Goal: Task Accomplishment & Management: Use online tool/utility

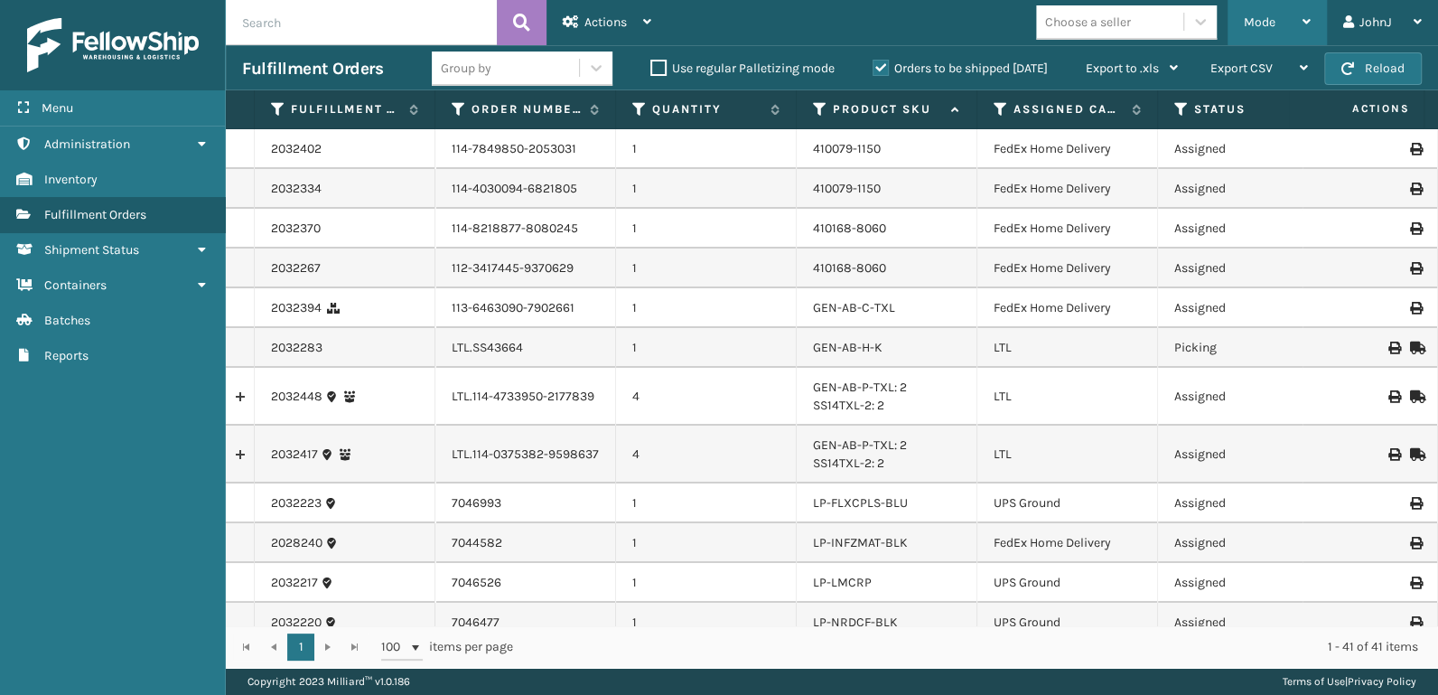
click at [1265, 26] on span "Mode" at bounding box center [1260, 21] width 32 height 15
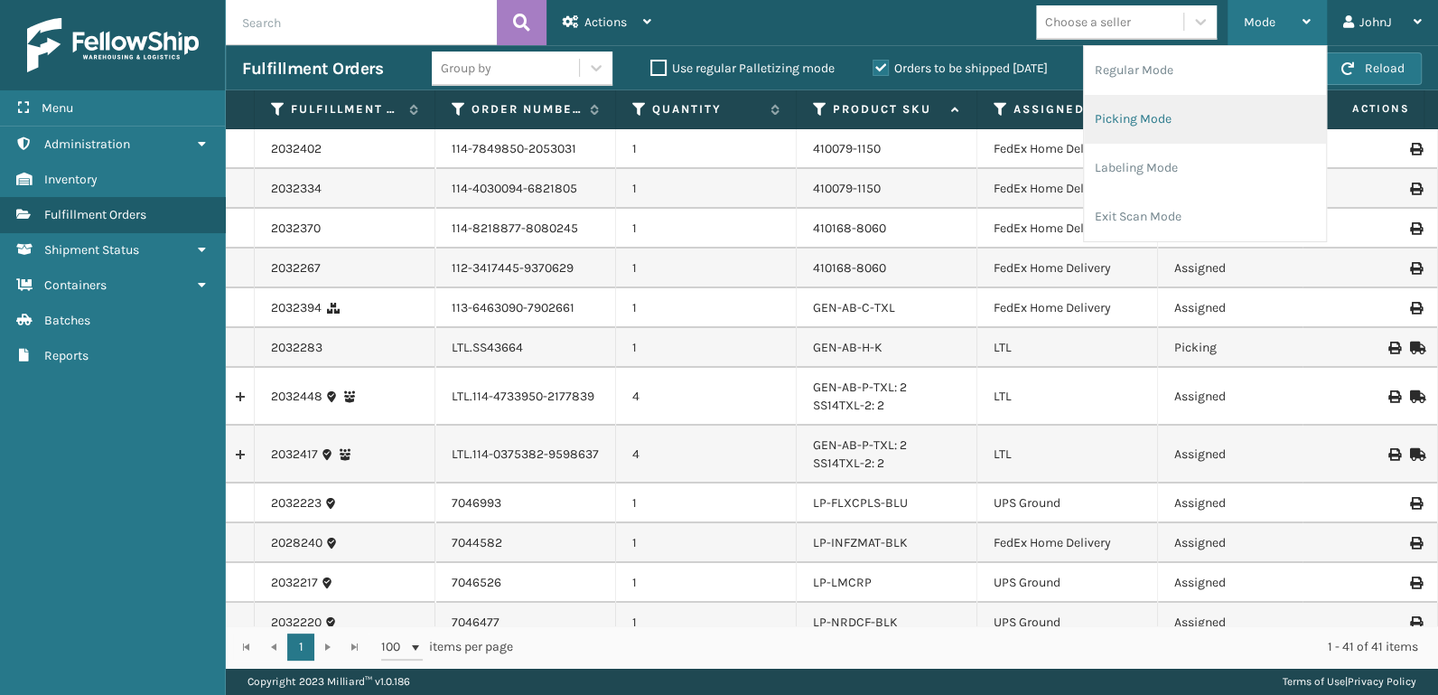
click at [1158, 122] on li "Picking Mode" at bounding box center [1205, 119] width 242 height 49
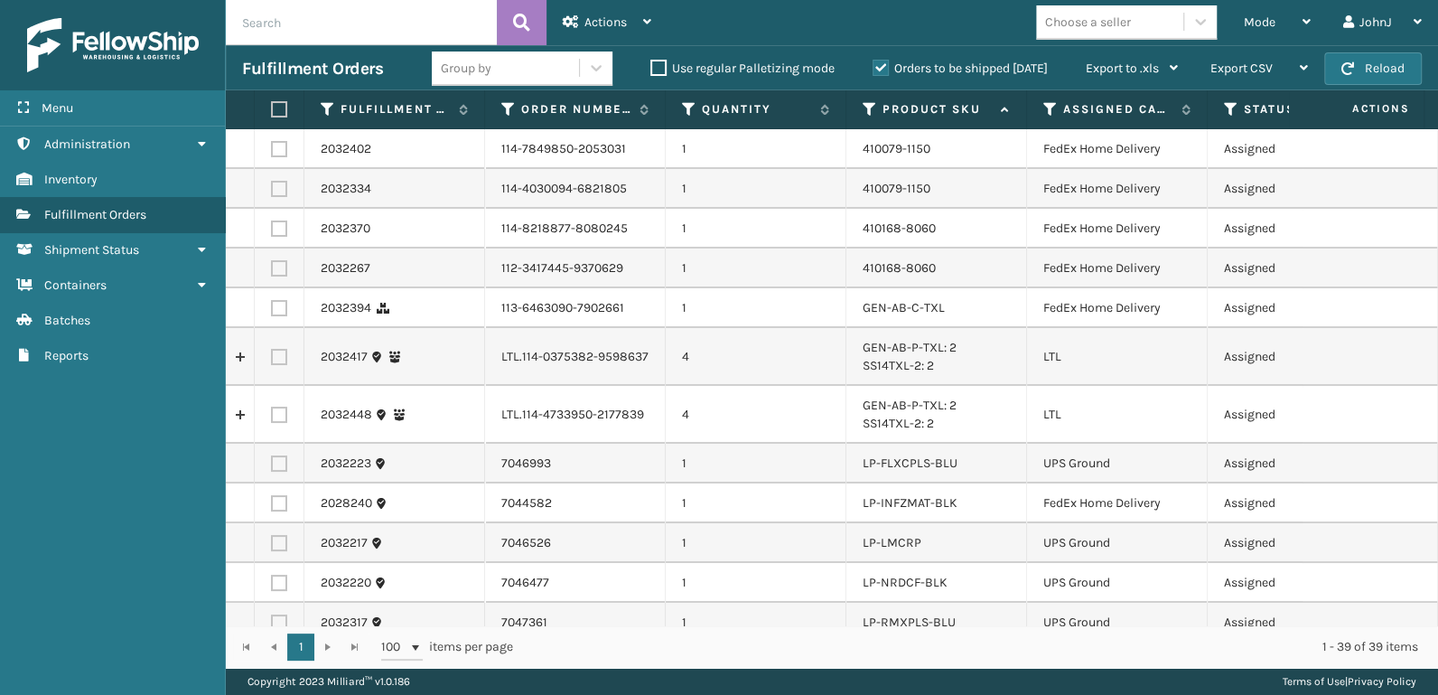
drag, startPoint x: 276, startPoint y: 356, endPoint x: 289, endPoint y: 391, distance: 37.7
click at [276, 357] on label at bounding box center [279, 357] width 16 height 16
click at [272, 357] on input "checkbox" at bounding box center [271, 355] width 1 height 12
checkbox input "true"
click at [283, 417] on label at bounding box center [279, 414] width 16 height 16
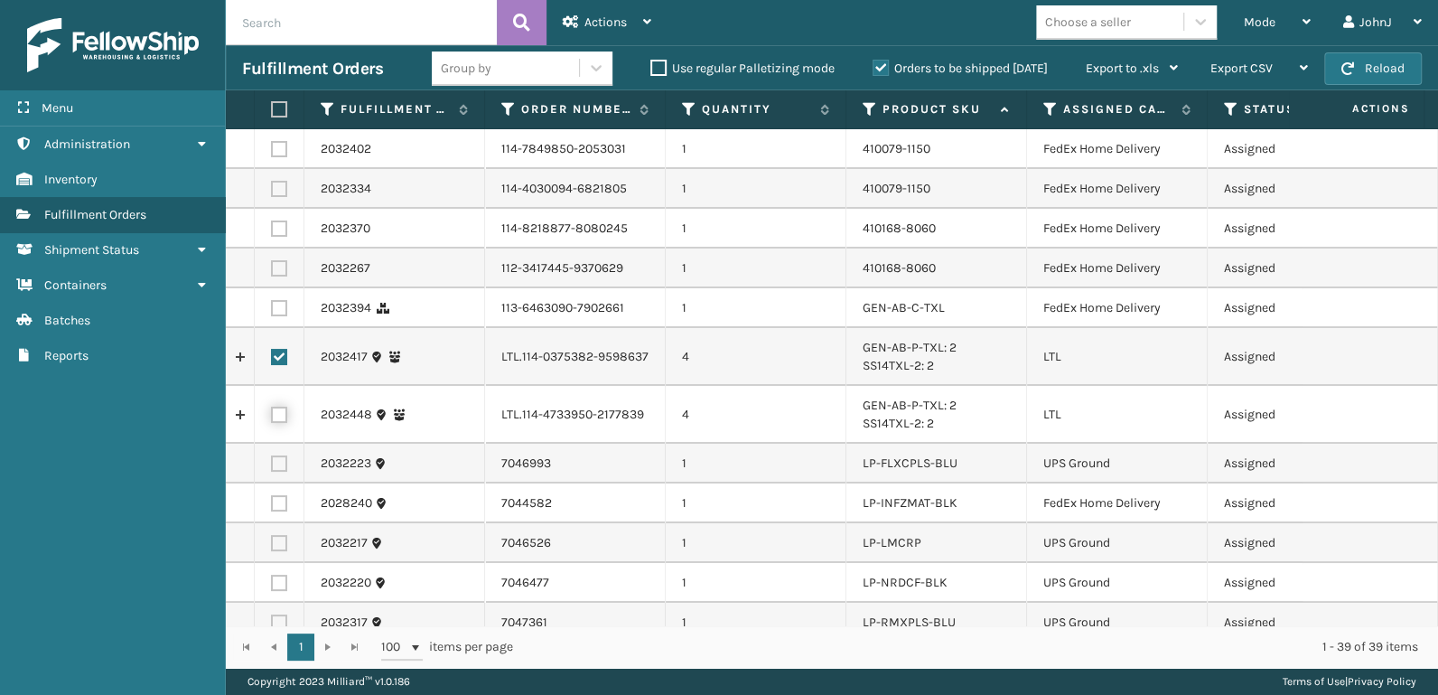
click at [272, 417] on input "checkbox" at bounding box center [271, 412] width 1 height 12
checkbox input "true"
click at [611, 23] on span "Actions" at bounding box center [605, 21] width 42 height 15
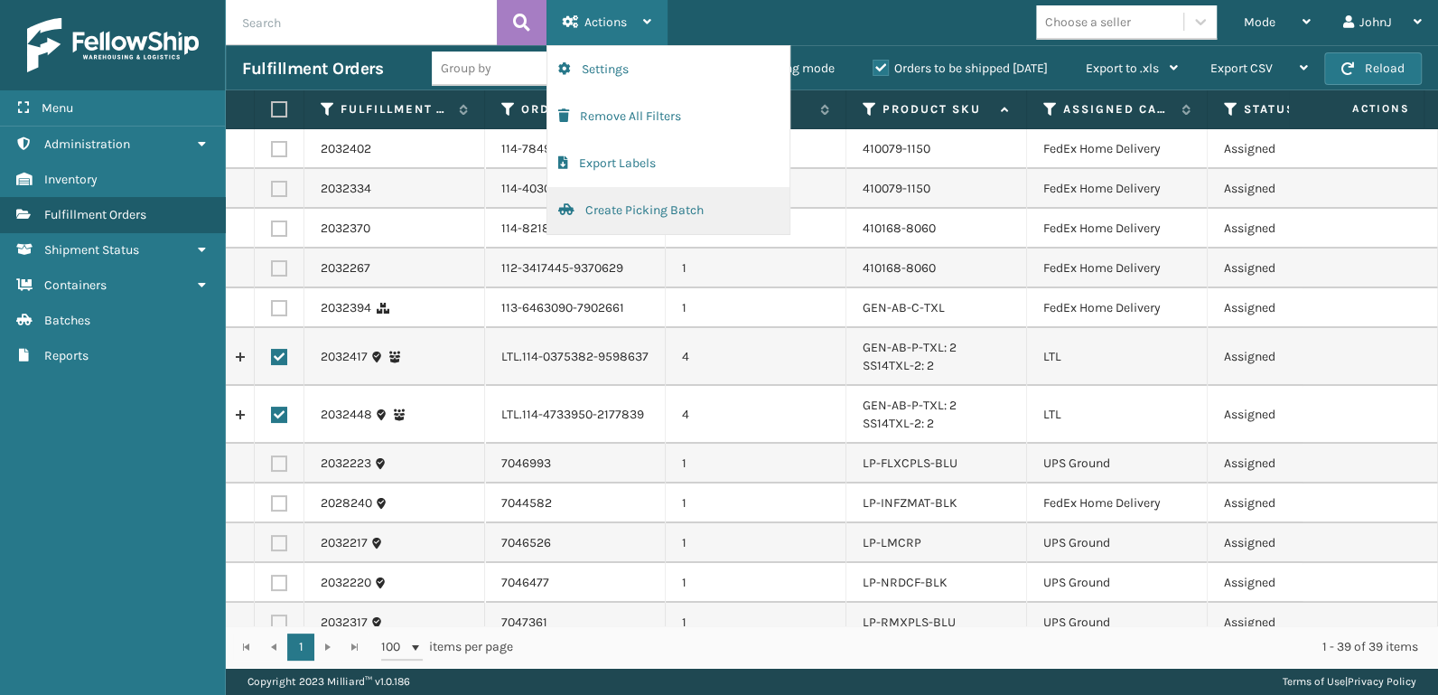
click at [632, 205] on button "Create Picking Batch" at bounding box center [668, 210] width 242 height 47
